Goal: Task Accomplishment & Management: Manage account settings

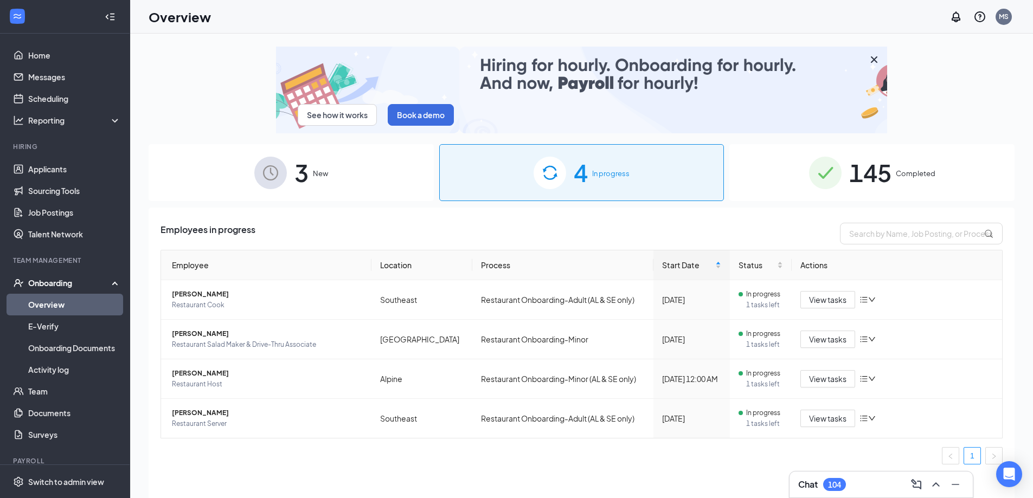
click at [882, 178] on span "145" at bounding box center [870, 172] width 42 height 37
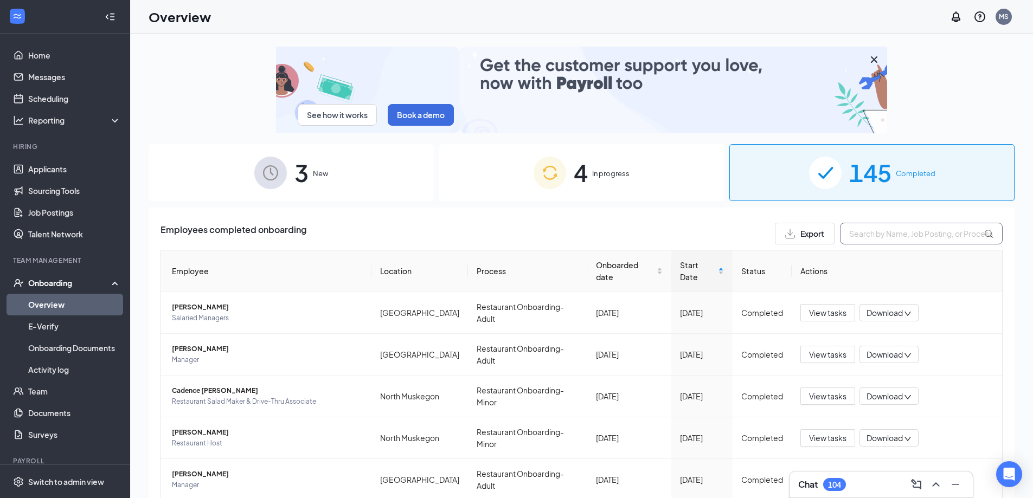
click at [851, 235] on input "text" at bounding box center [921, 234] width 163 height 22
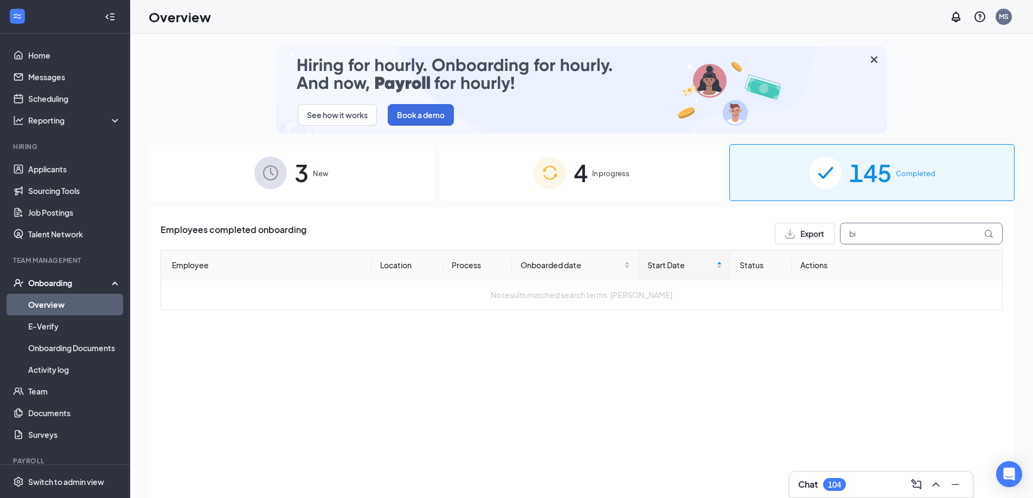
type input "b"
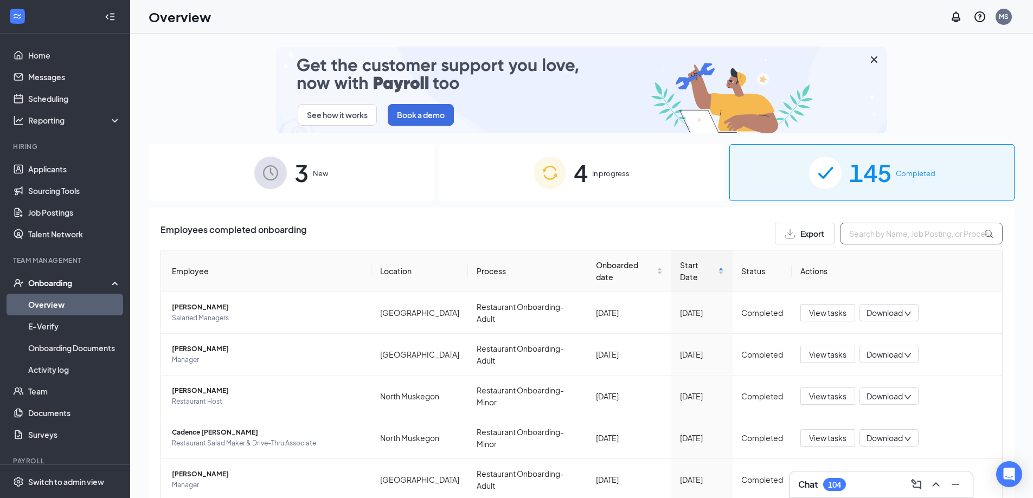
click at [858, 230] on input "text" at bounding box center [921, 234] width 163 height 22
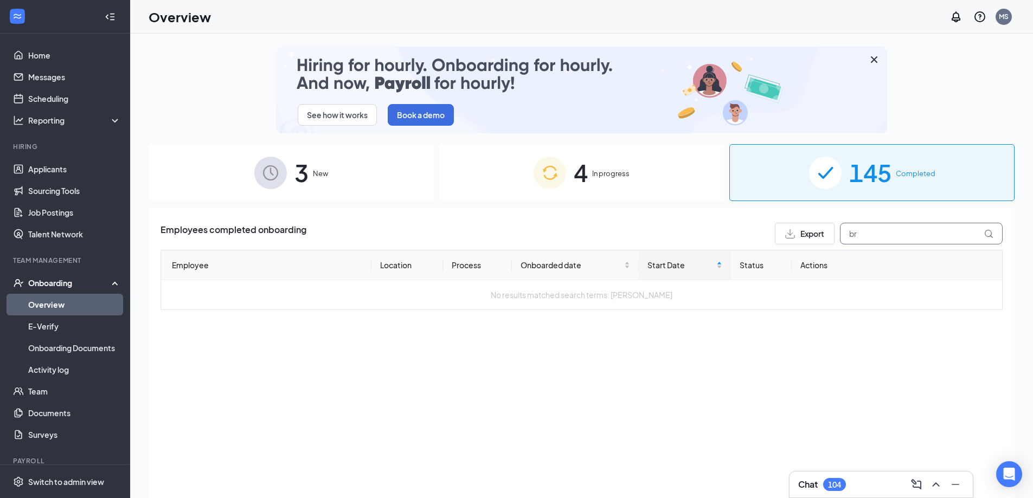
type input "b"
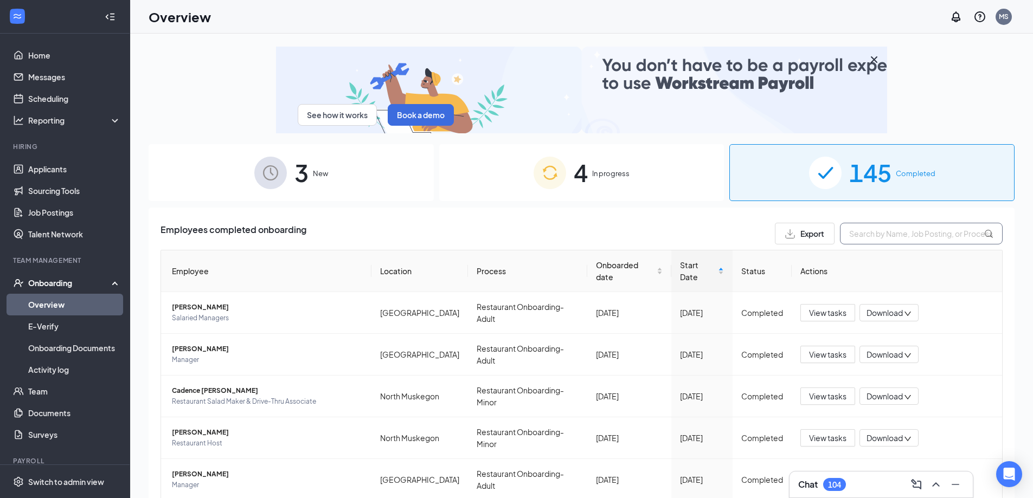
click at [865, 238] on input "text" at bounding box center [921, 234] width 163 height 22
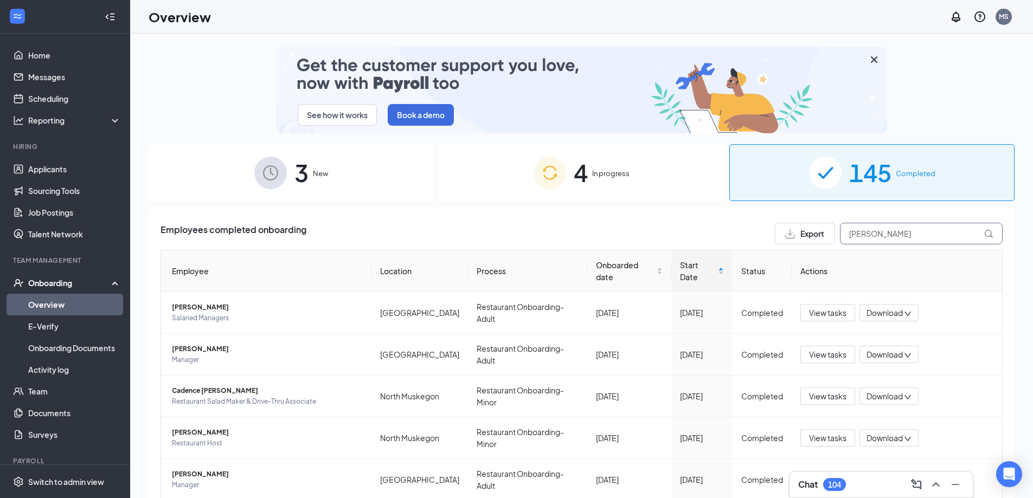
type input "[PERSON_NAME]"
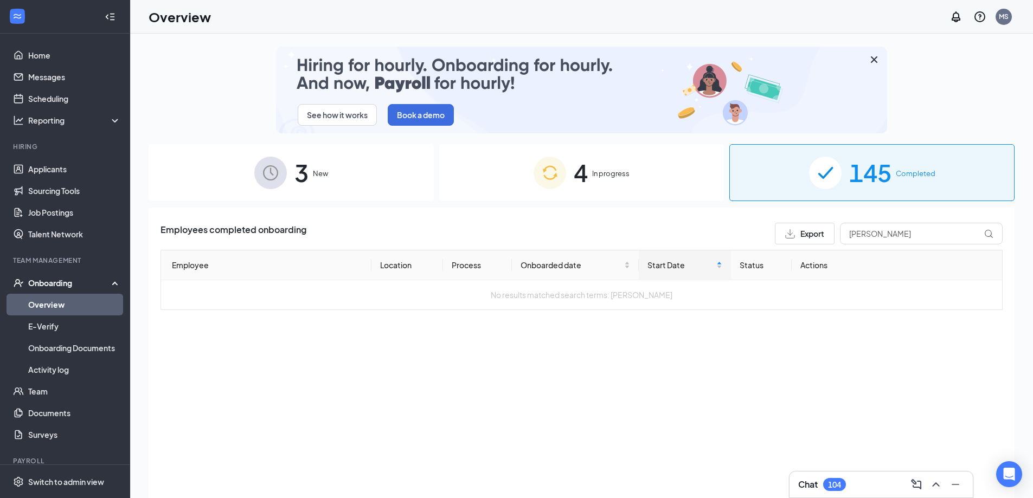
click at [605, 176] on span "In progress" at bounding box center [610, 173] width 37 height 11
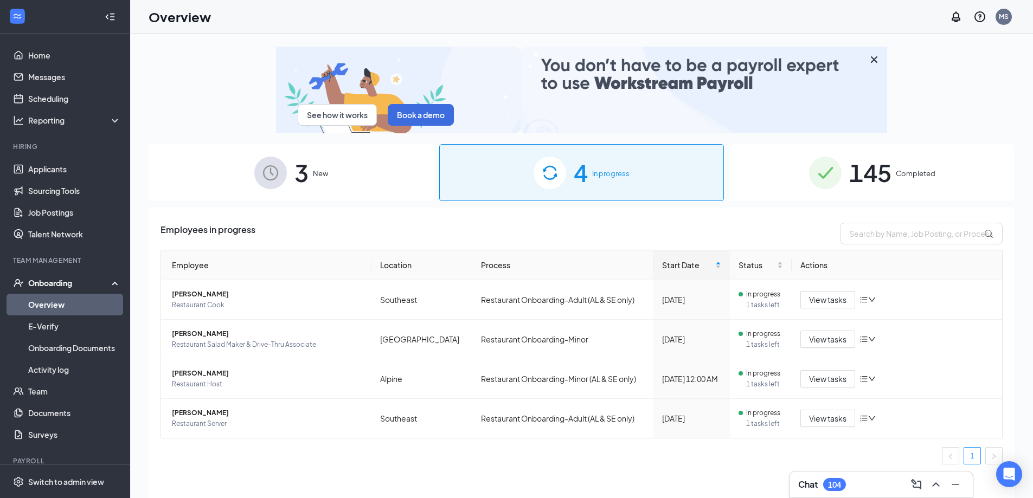
click at [333, 171] on div "3 New" at bounding box center [291, 172] width 285 height 57
